Goal: Find specific page/section: Find specific page/section

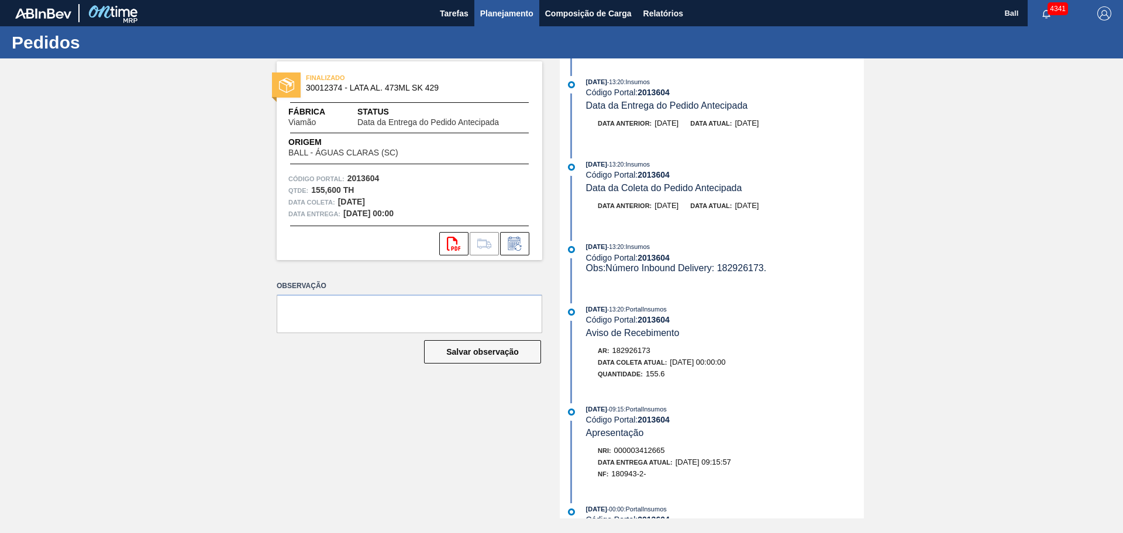
click at [501, 14] on span "Planejamento" at bounding box center [506, 13] width 53 height 14
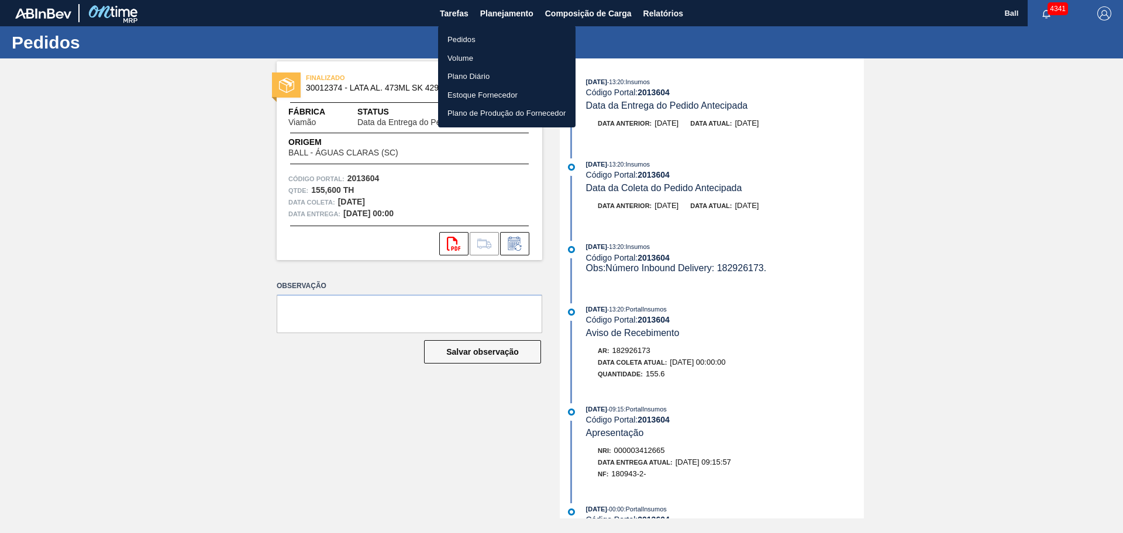
click at [492, 44] on li "Pedidos" at bounding box center [506, 39] width 137 height 19
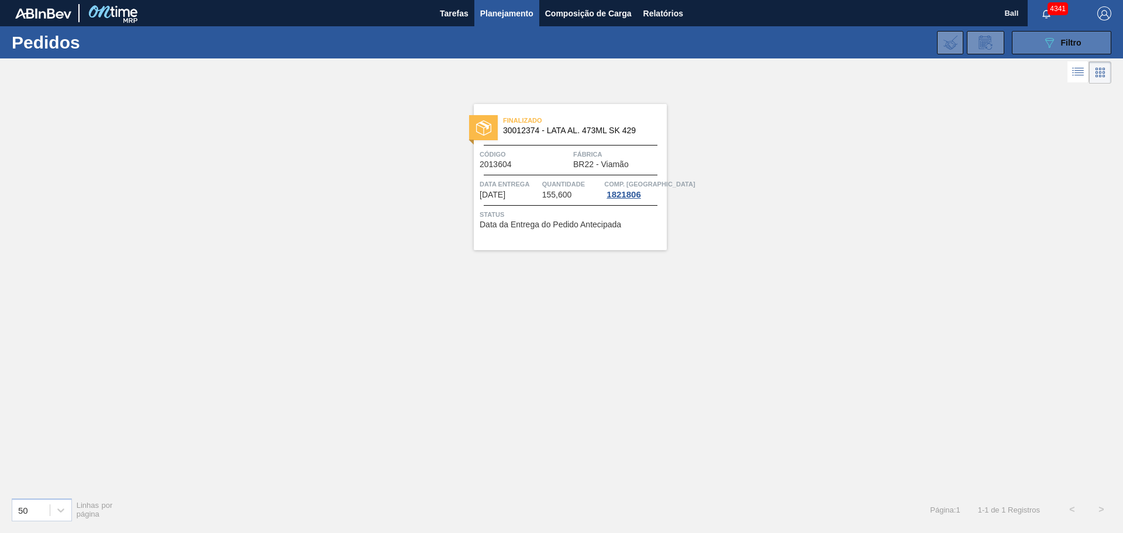
click at [1059, 45] on div "089F7B8B-B2A5-4AFE-B5C0-19BA573D28AC Filtro" at bounding box center [1061, 43] width 39 height 14
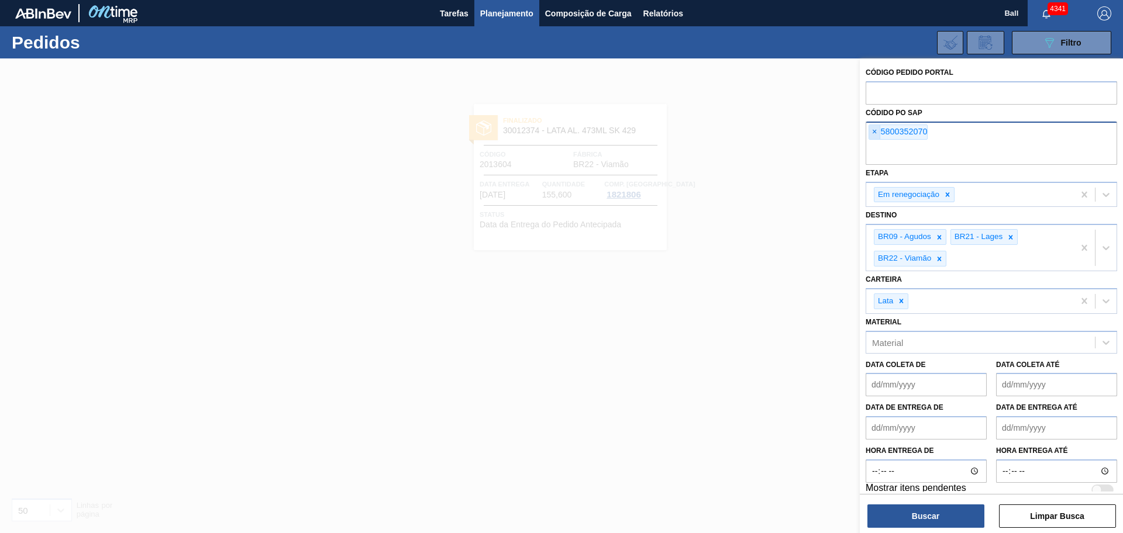
click at [875, 133] on span "×" at bounding box center [874, 132] width 11 height 14
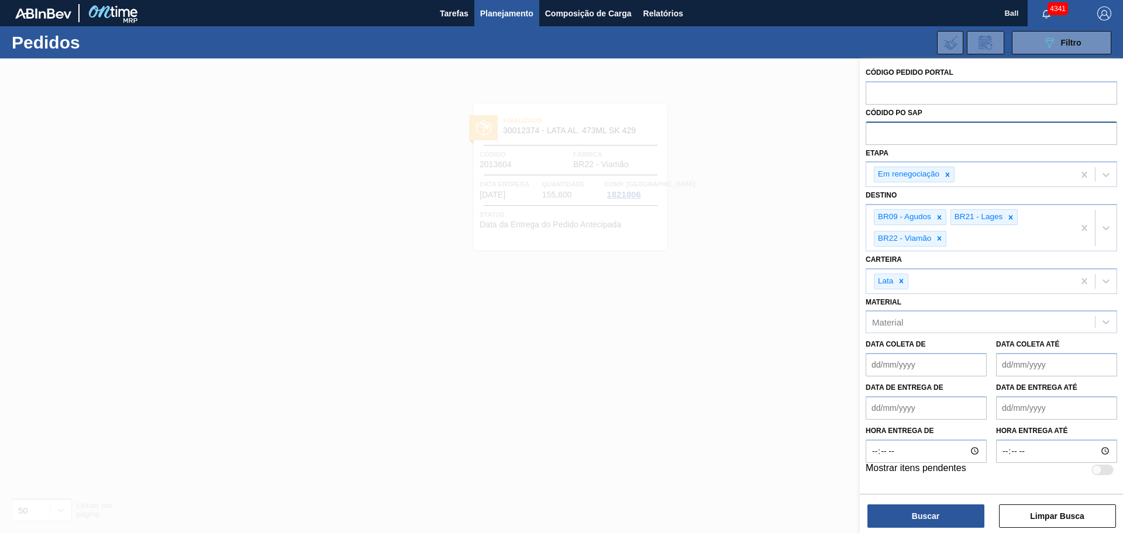
paste input "text"
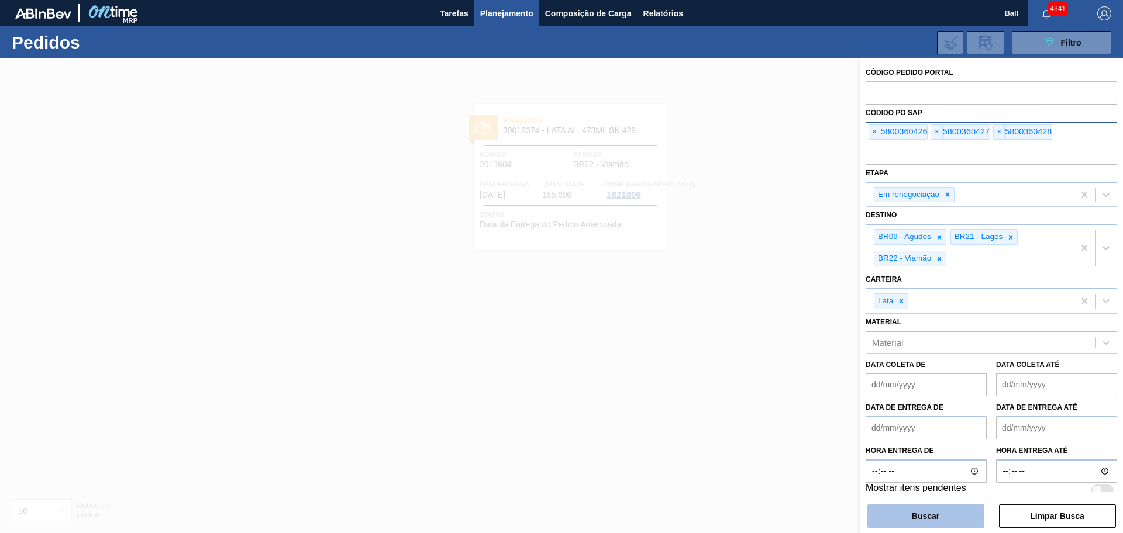
click at [929, 514] on button "Buscar" at bounding box center [926, 516] width 117 height 23
